Goal: Task Accomplishment & Management: Manage account settings

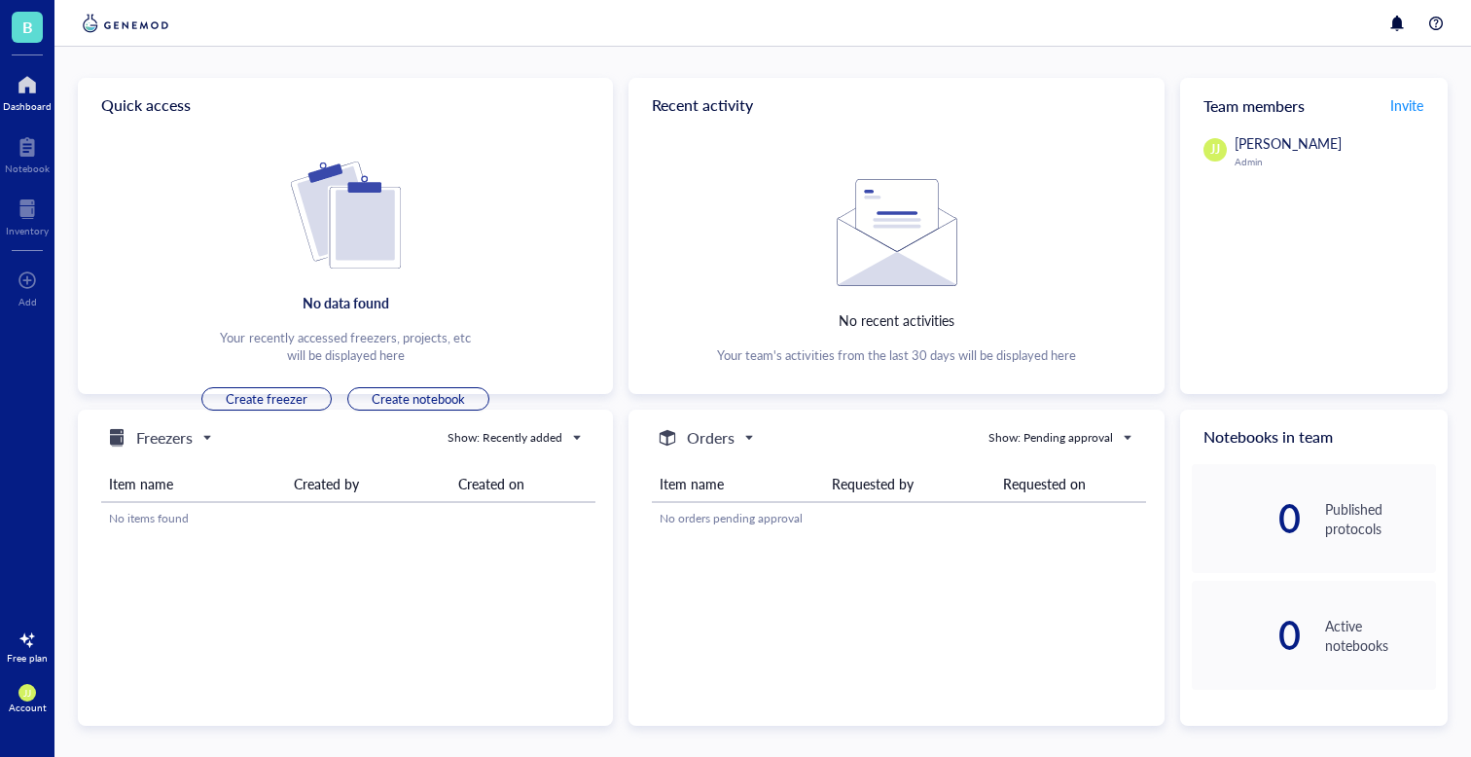
click at [17, 702] on div "Account" at bounding box center [28, 708] width 38 height 12
click at [159, 629] on link "Account settings" at bounding box center [130, 626] width 112 height 35
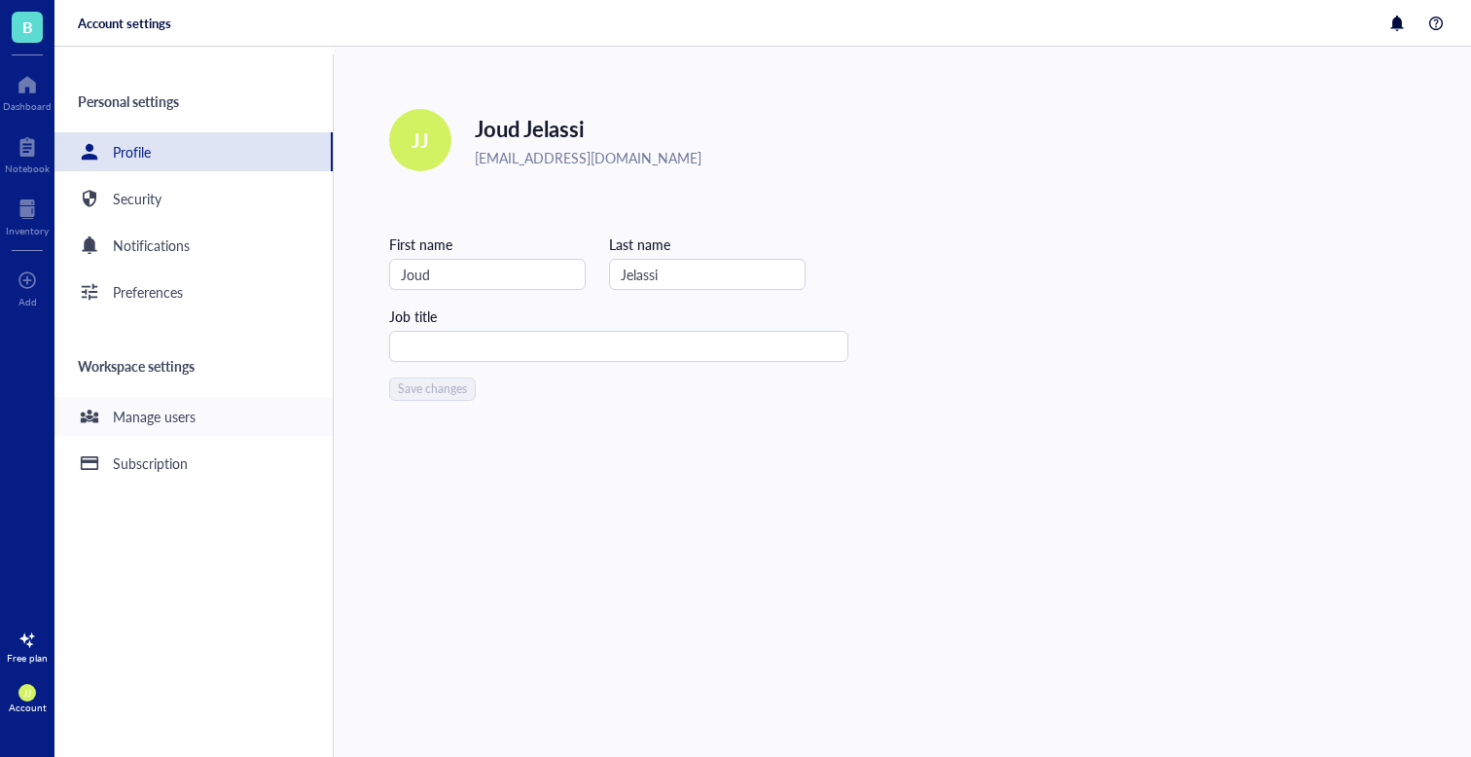
click at [175, 415] on div "Manage users" at bounding box center [154, 416] width 83 height 21
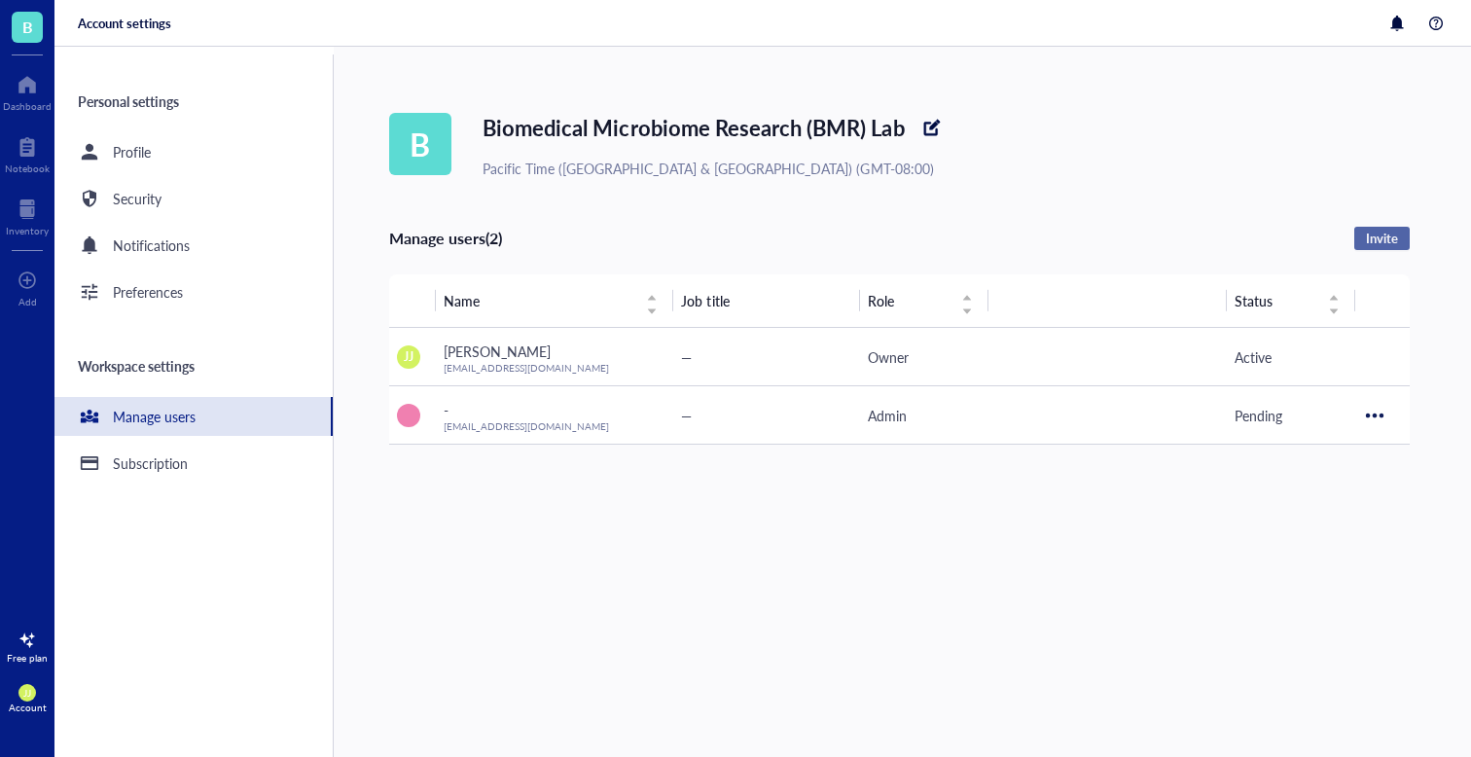
click at [1376, 235] on span "Invite" at bounding box center [1382, 239] width 32 height 18
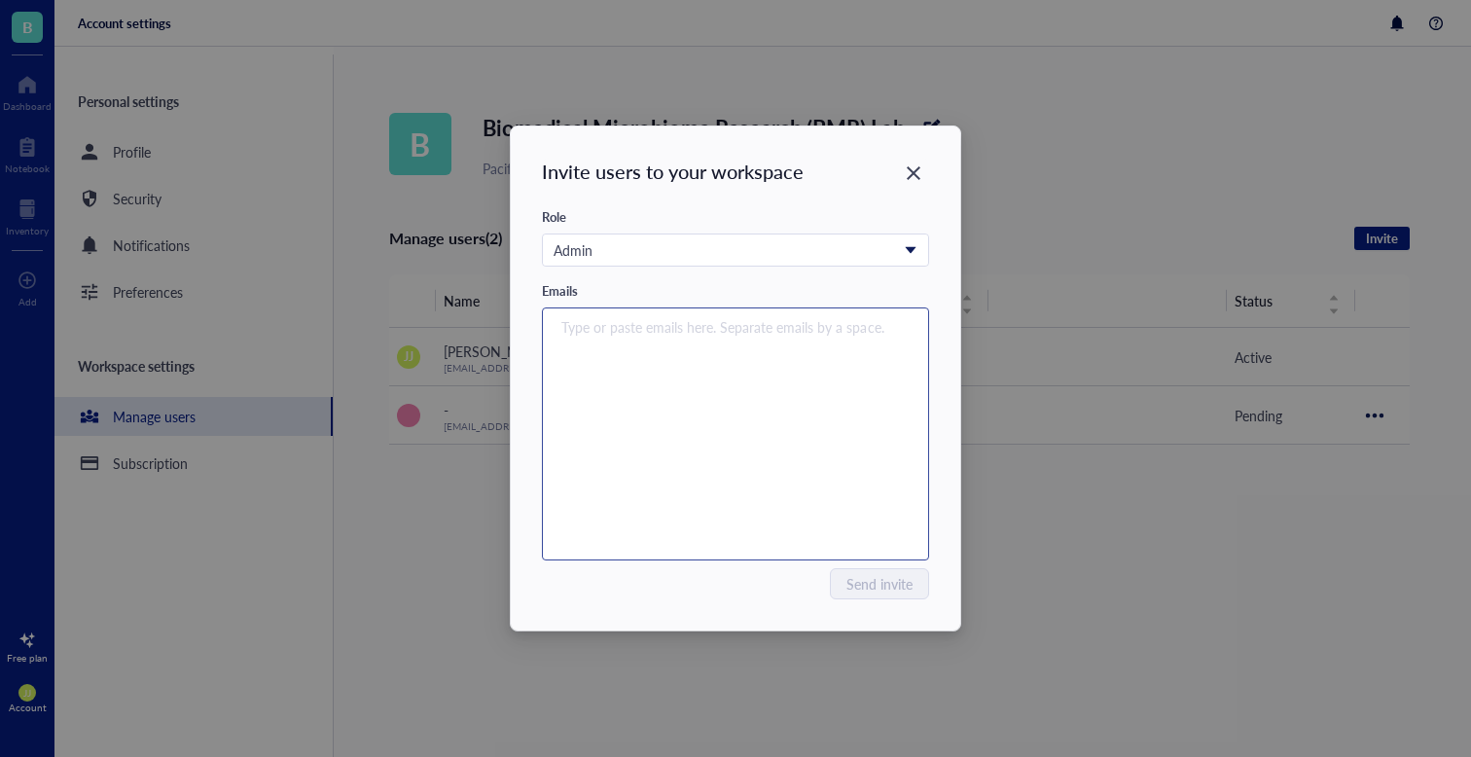
click at [696, 352] on div "Type or paste emails here. Separate emails by a space." at bounding box center [736, 433] width 370 height 243
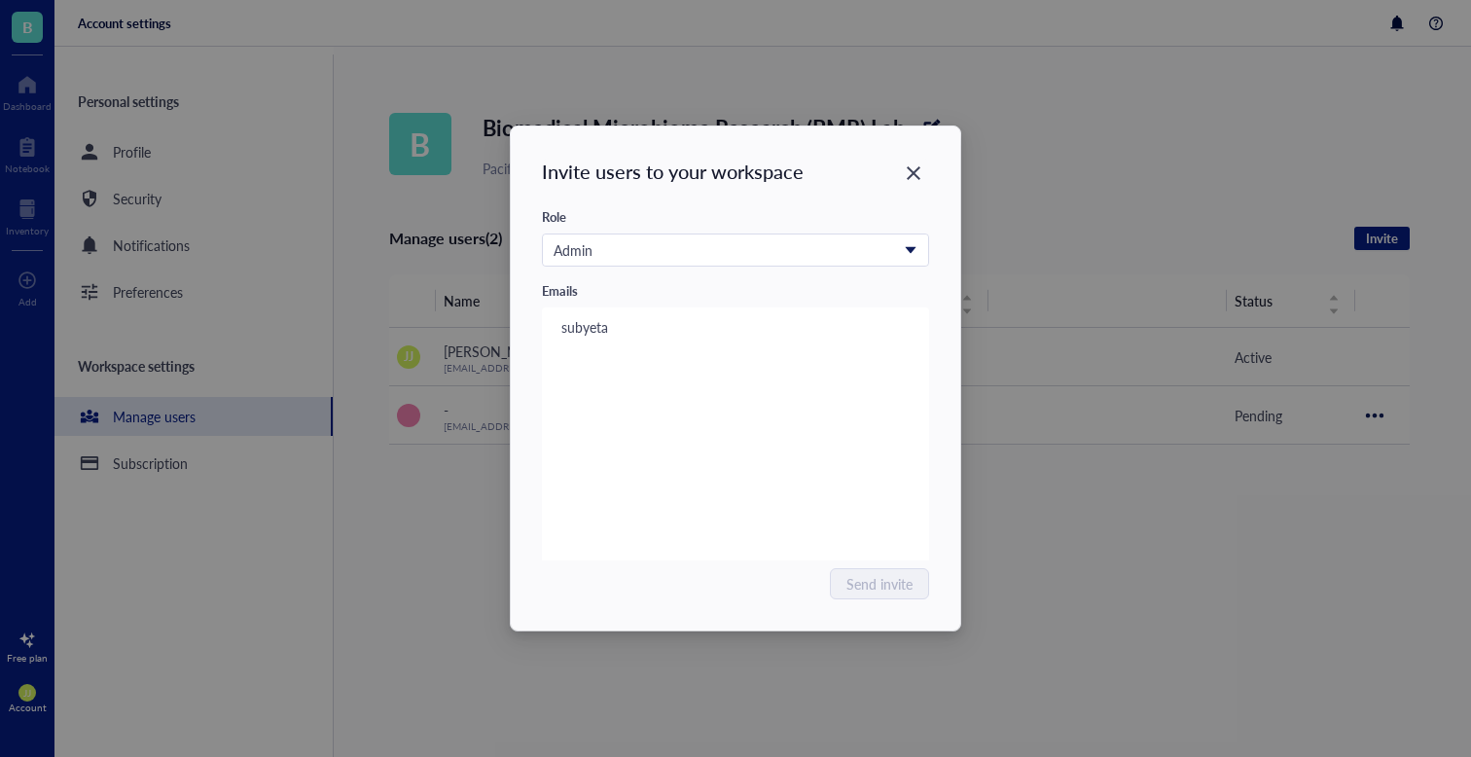
type input "subyeta"
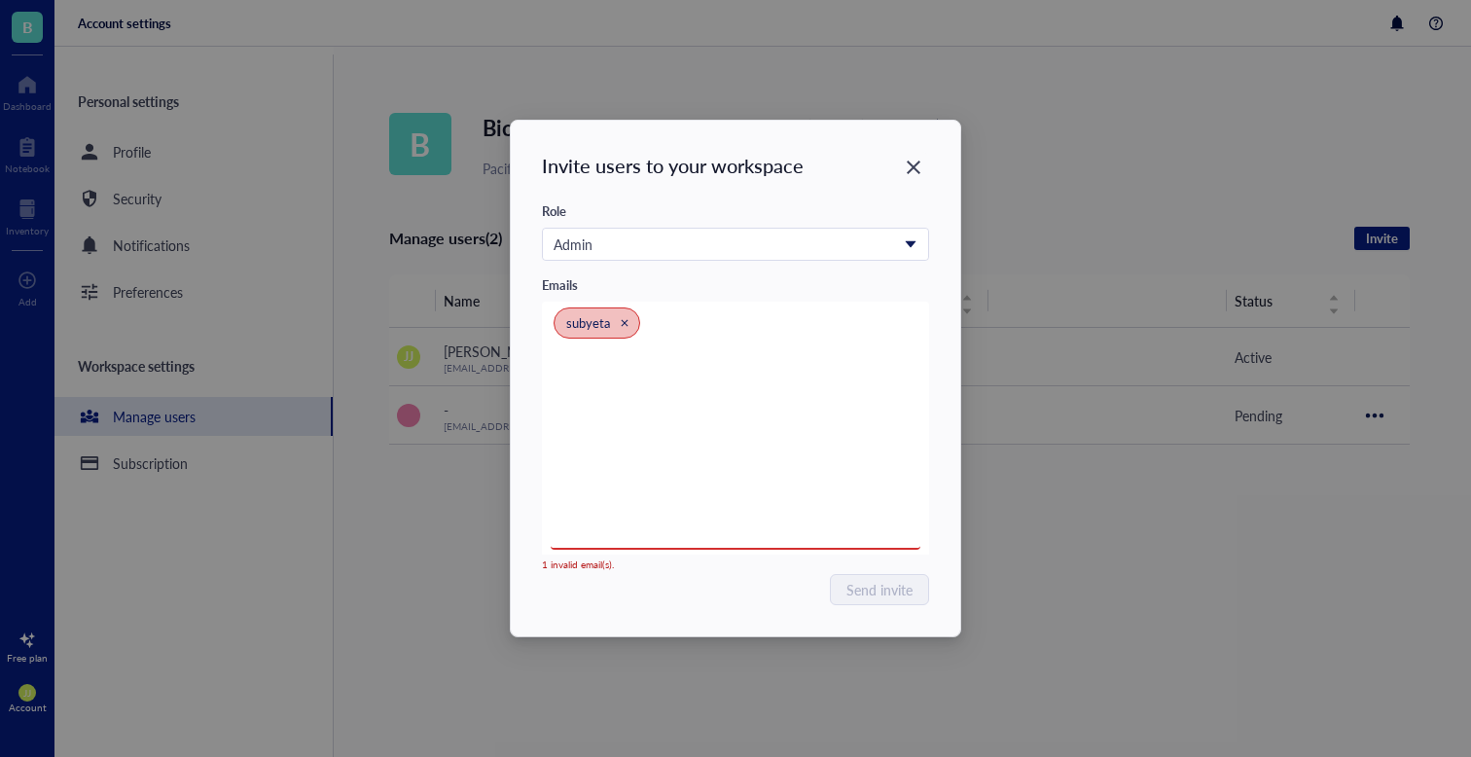
paste input "[EMAIL_ADDRESS][DOMAIN_NAME]"
type input "[EMAIL_ADDRESS][DOMAIN_NAME]"
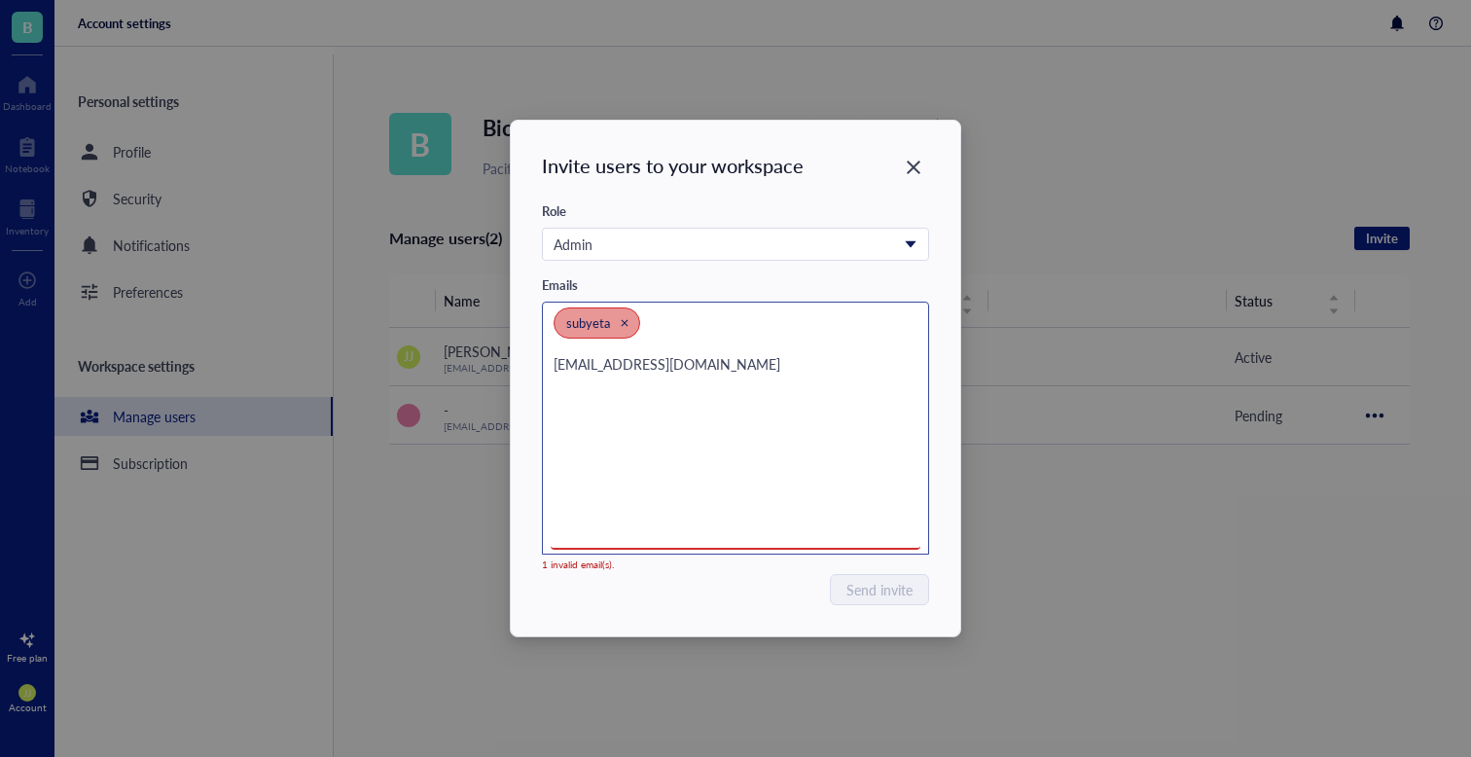
click at [622, 322] on icon "Close" at bounding box center [624, 322] width 9 height 9
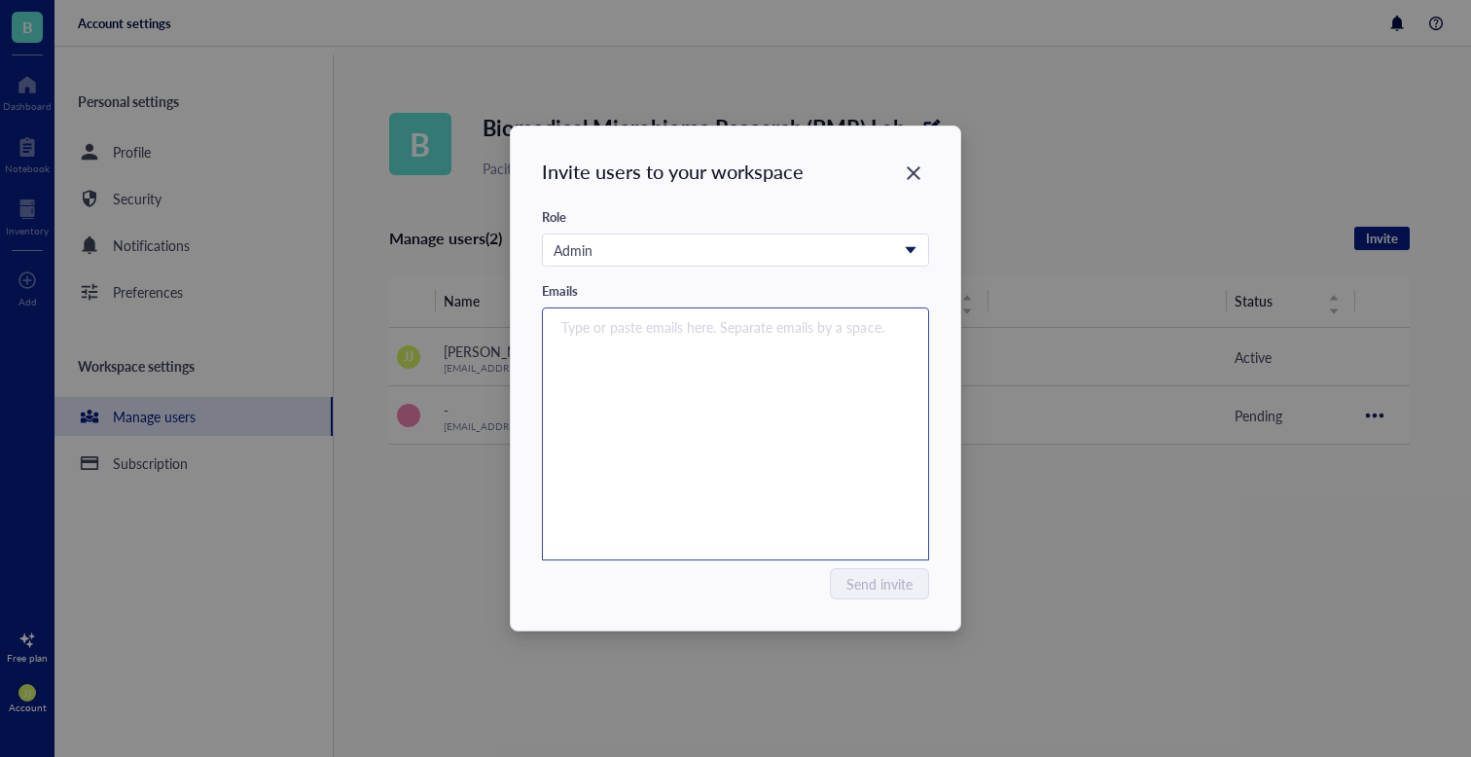
paste input "[EMAIL_ADDRESS][DOMAIN_NAME]"
type input "[EMAIL_ADDRESS][DOMAIN_NAME]"
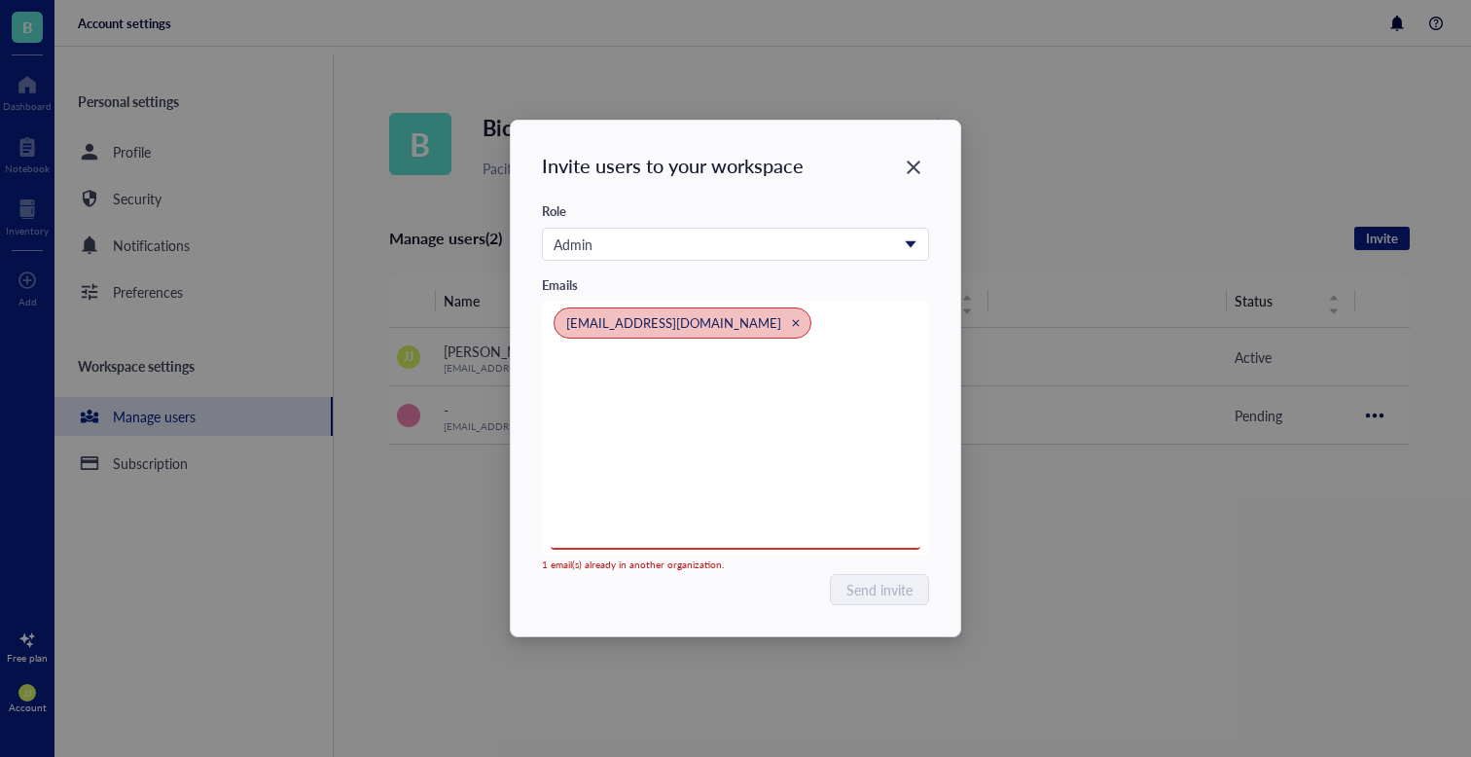
click at [655, 563] on div "1 email(s) already in another organization." at bounding box center [698, 565] width 312 height 12
copy div "1 email(s) already in another organization."
click at [627, 568] on div "1 email(s) already in another organization." at bounding box center [698, 565] width 312 height 12
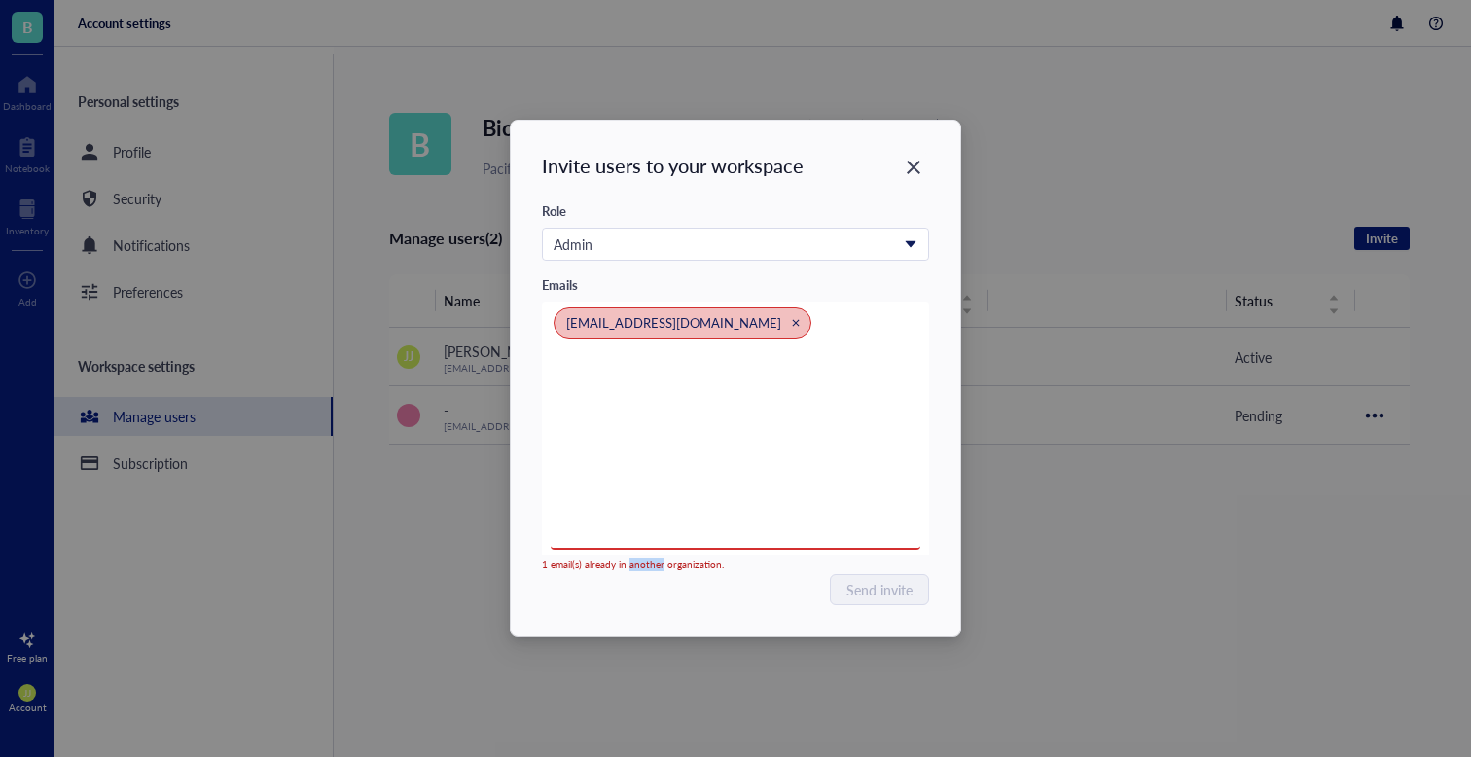
click at [627, 568] on div "1 email(s) already in another organization." at bounding box center [698, 565] width 312 height 12
